Goal: Find specific page/section: Find specific page/section

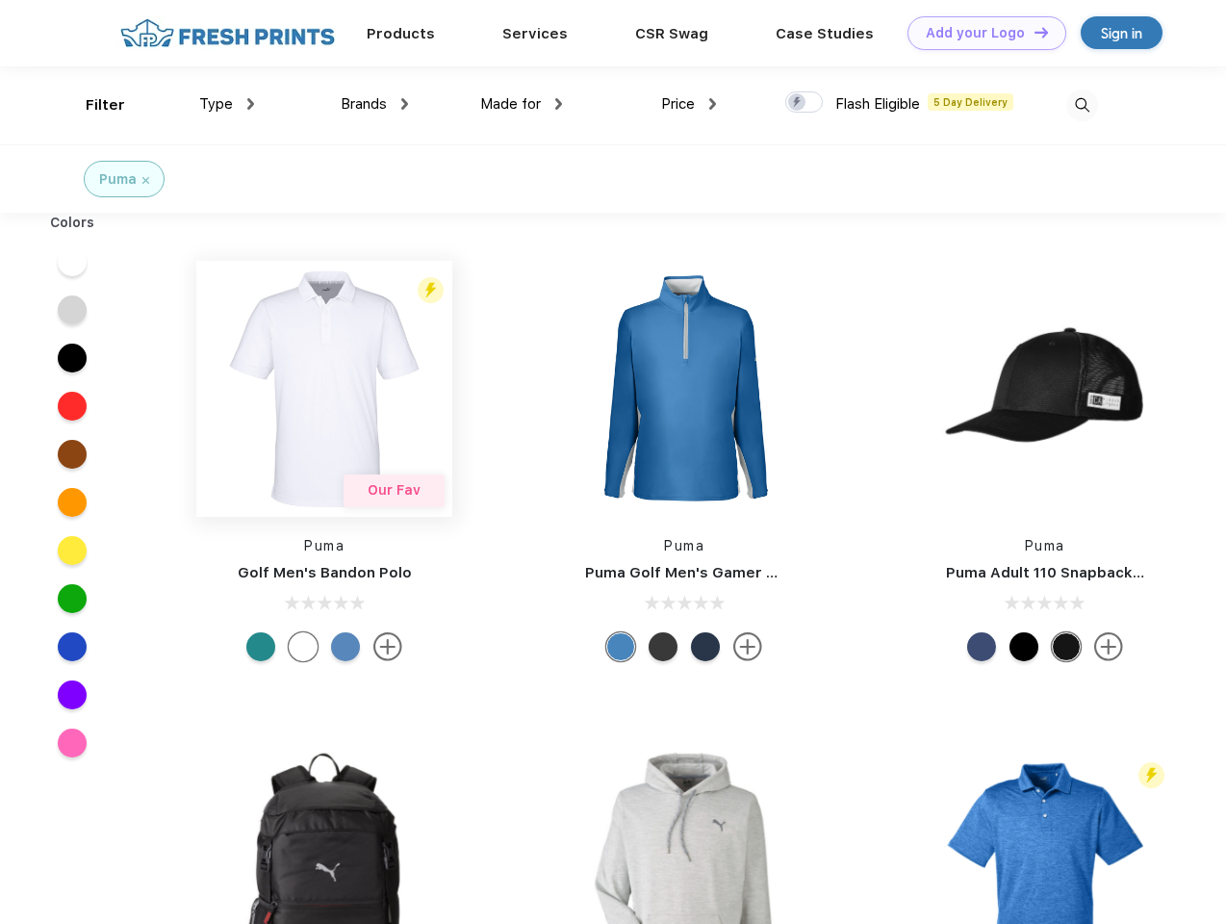
scroll to position [1, 0]
click at [980, 33] on link "Add your Logo Design Tool" at bounding box center [986, 33] width 159 height 34
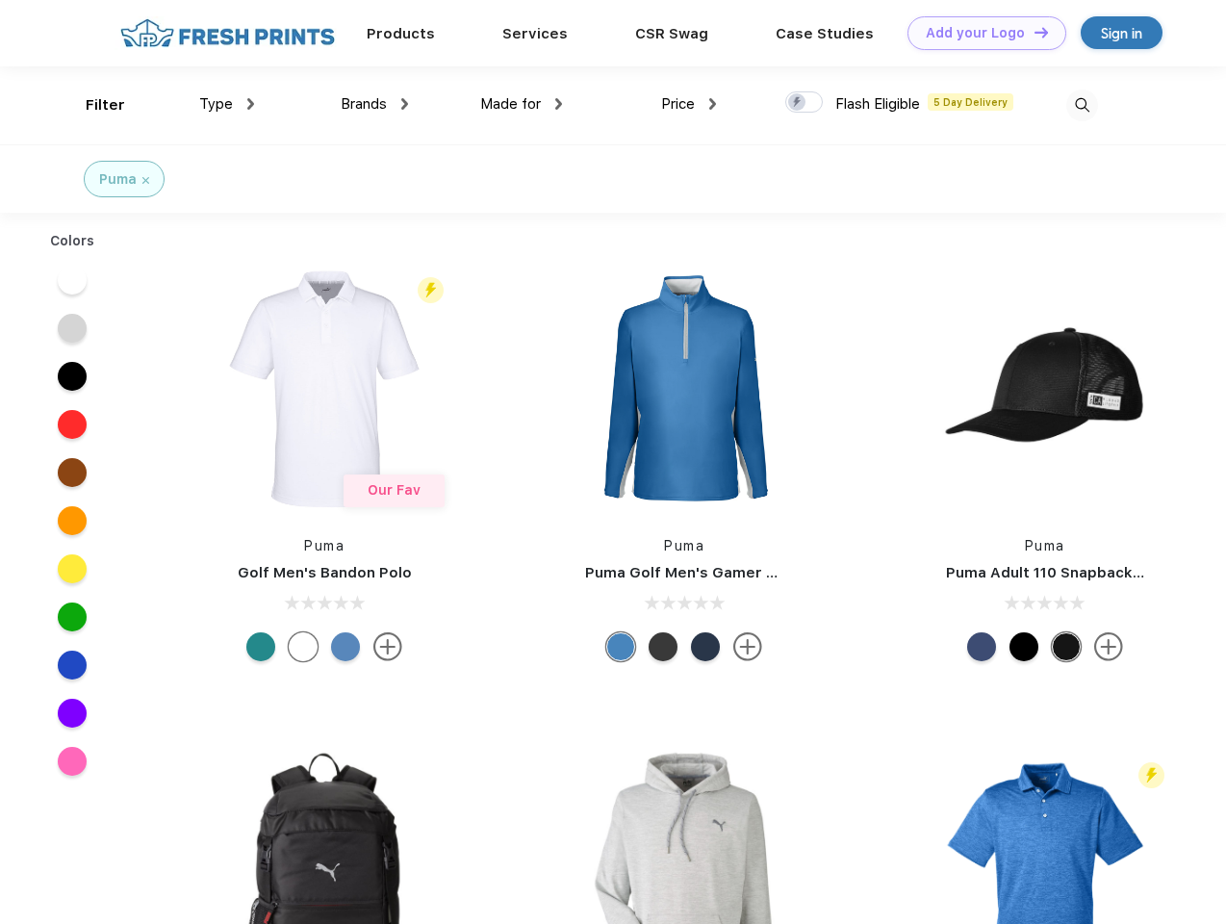
click at [0, 0] on div "Design Tool" at bounding box center [0, 0] width 0 height 0
click at [1032, 32] on link "Add your Logo Design Tool" at bounding box center [986, 33] width 159 height 34
click at [92, 105] on div "Filter" at bounding box center [105, 105] width 39 height 22
click at [227, 104] on span "Type" at bounding box center [216, 103] width 34 height 17
click at [374, 104] on span "Brands" at bounding box center [364, 103] width 46 height 17
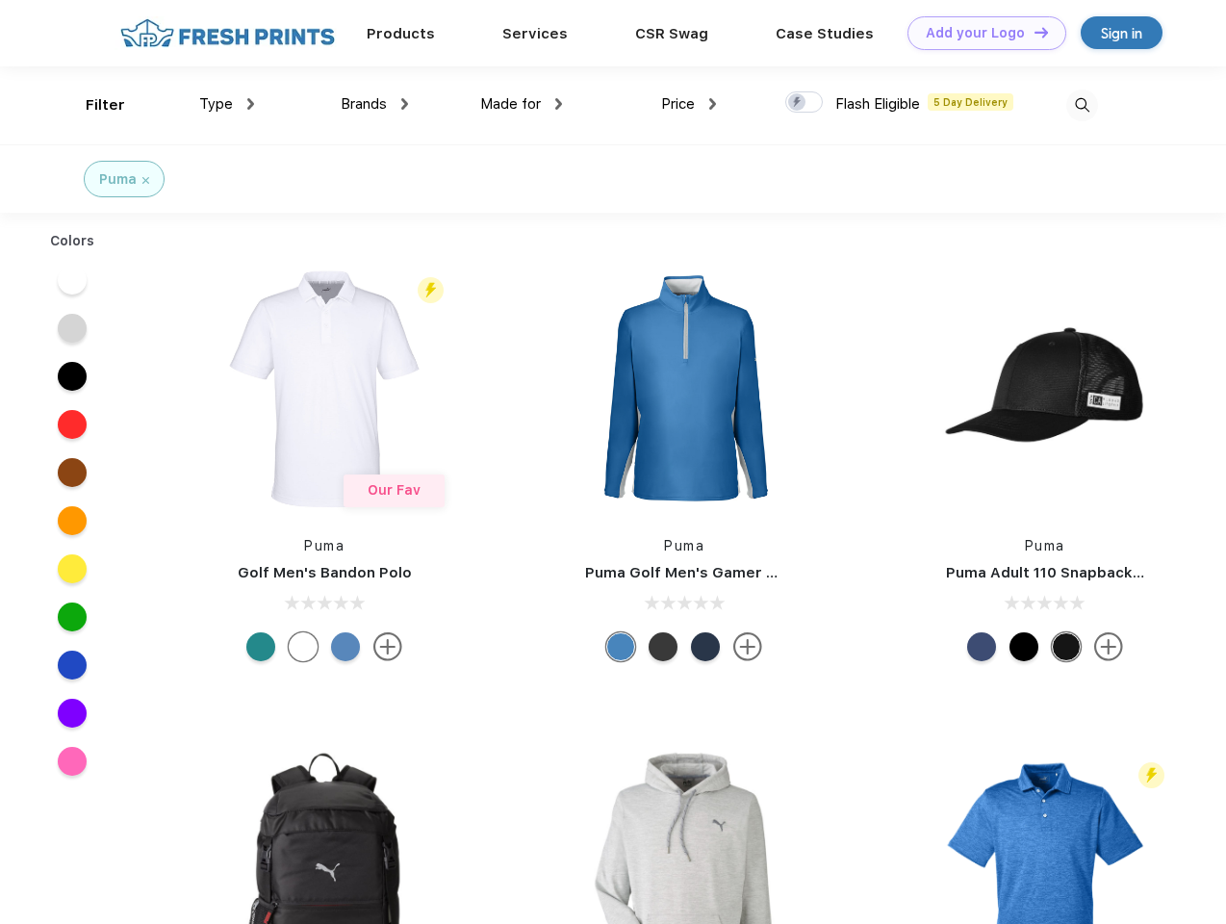
click at [522, 104] on span "Made for" at bounding box center [510, 103] width 61 height 17
click at [689, 104] on span "Price" at bounding box center [678, 103] width 34 height 17
click at [804, 103] on div at bounding box center [804, 101] width 38 height 21
click at [798, 103] on input "checkbox" at bounding box center [791, 96] width 13 height 13
click at [1082, 105] on img at bounding box center [1082, 105] width 32 height 32
